Goal: Task Accomplishment & Management: Use online tool/utility

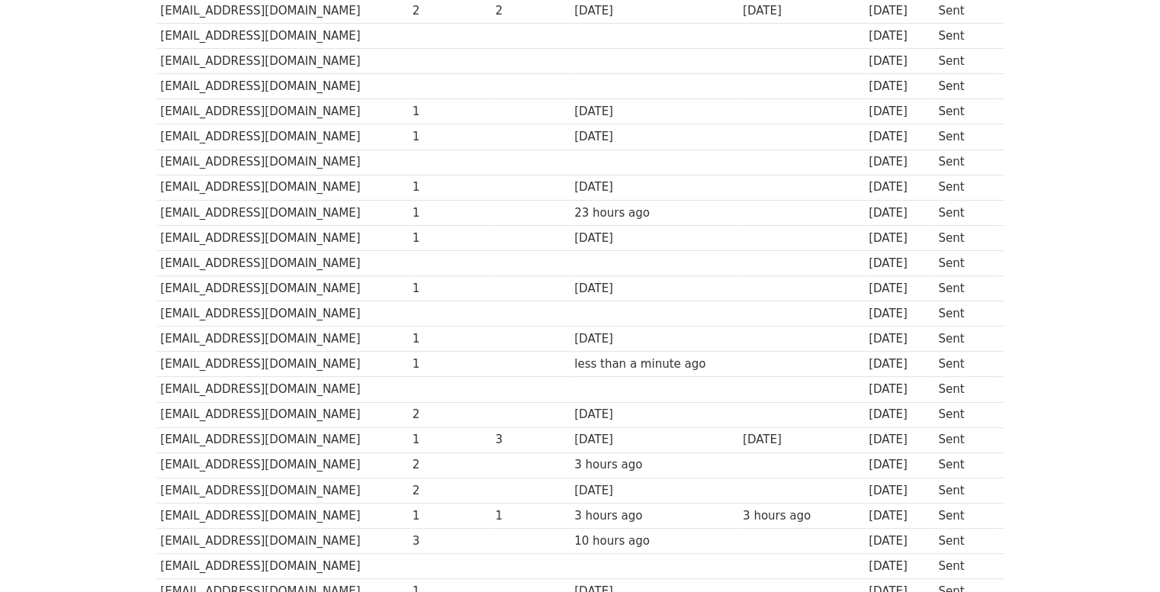
scroll to position [763, 0]
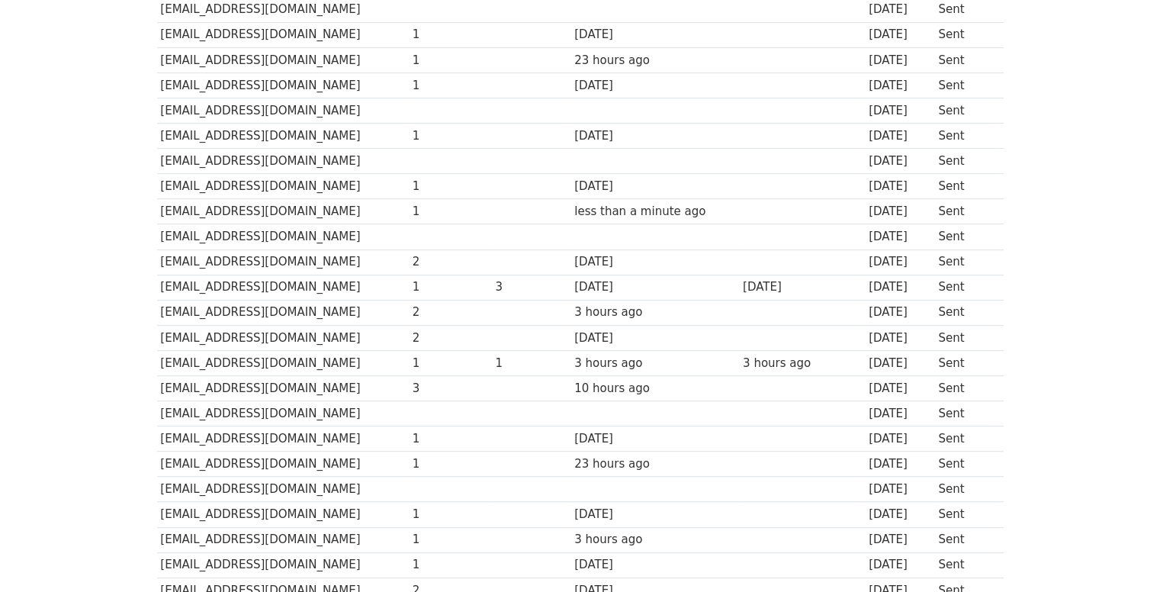
drag, startPoint x: 329, startPoint y: 282, endPoint x: 159, endPoint y: 283, distance: 170.8
click at [159, 283] on td "[EMAIL_ADDRESS][DOMAIN_NAME]" at bounding box center [283, 287] width 252 height 25
copy td "[EMAIL_ADDRESS][DOMAIN_NAME]"
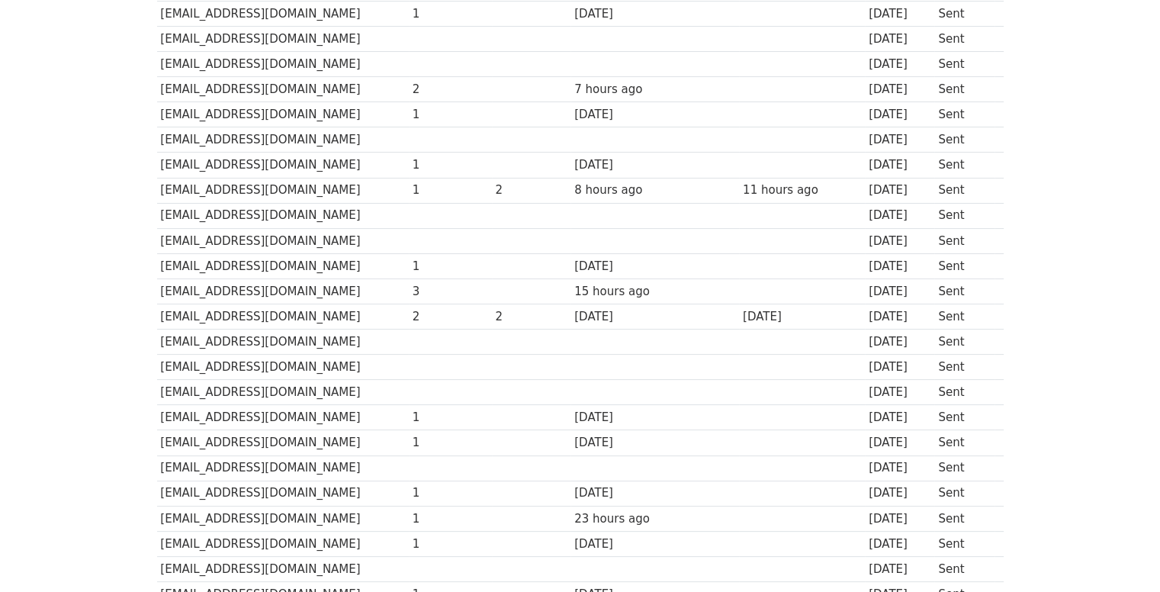
scroll to position [291, 0]
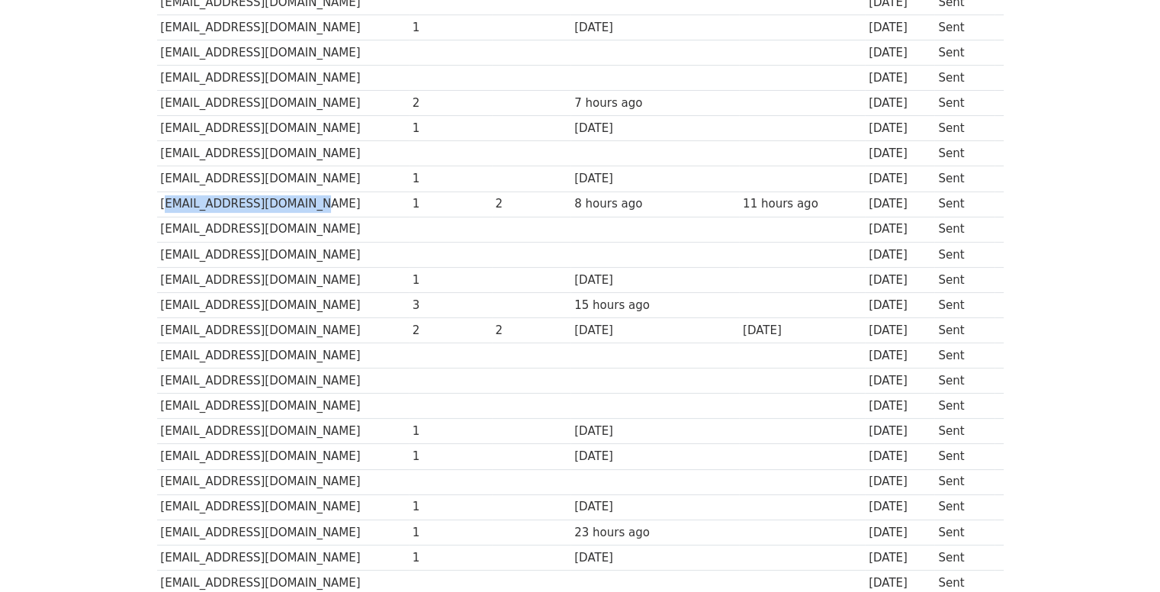
drag, startPoint x: 305, startPoint y: 202, endPoint x: 161, endPoint y: 195, distance: 144.3
click at [161, 195] on td "[EMAIL_ADDRESS][DOMAIN_NAME]" at bounding box center [283, 203] width 252 height 25
copy td "[EMAIL_ADDRESS][DOMAIN_NAME]"
